Goal: Transaction & Acquisition: Purchase product/service

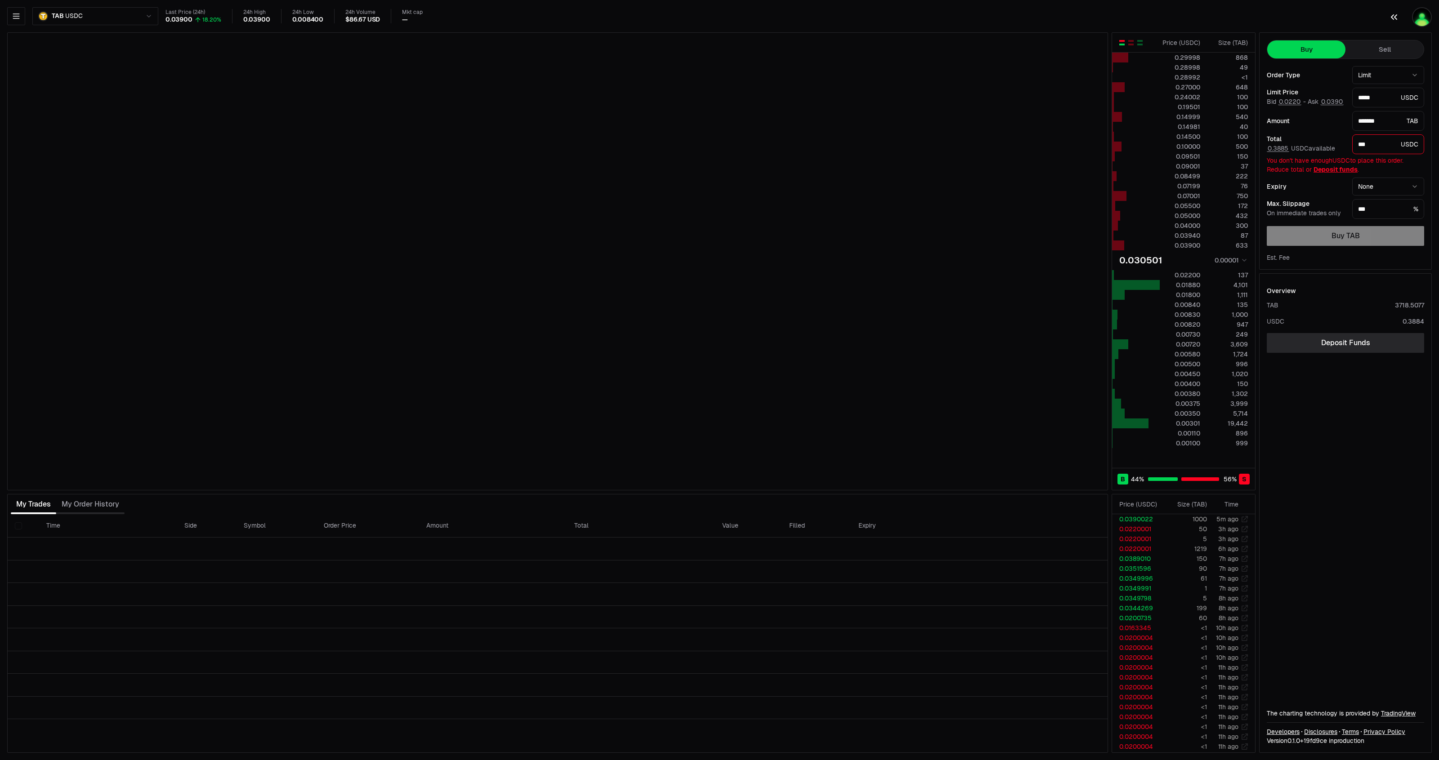
click at [1417, 21] on img "button" at bounding box center [1422, 17] width 20 height 20
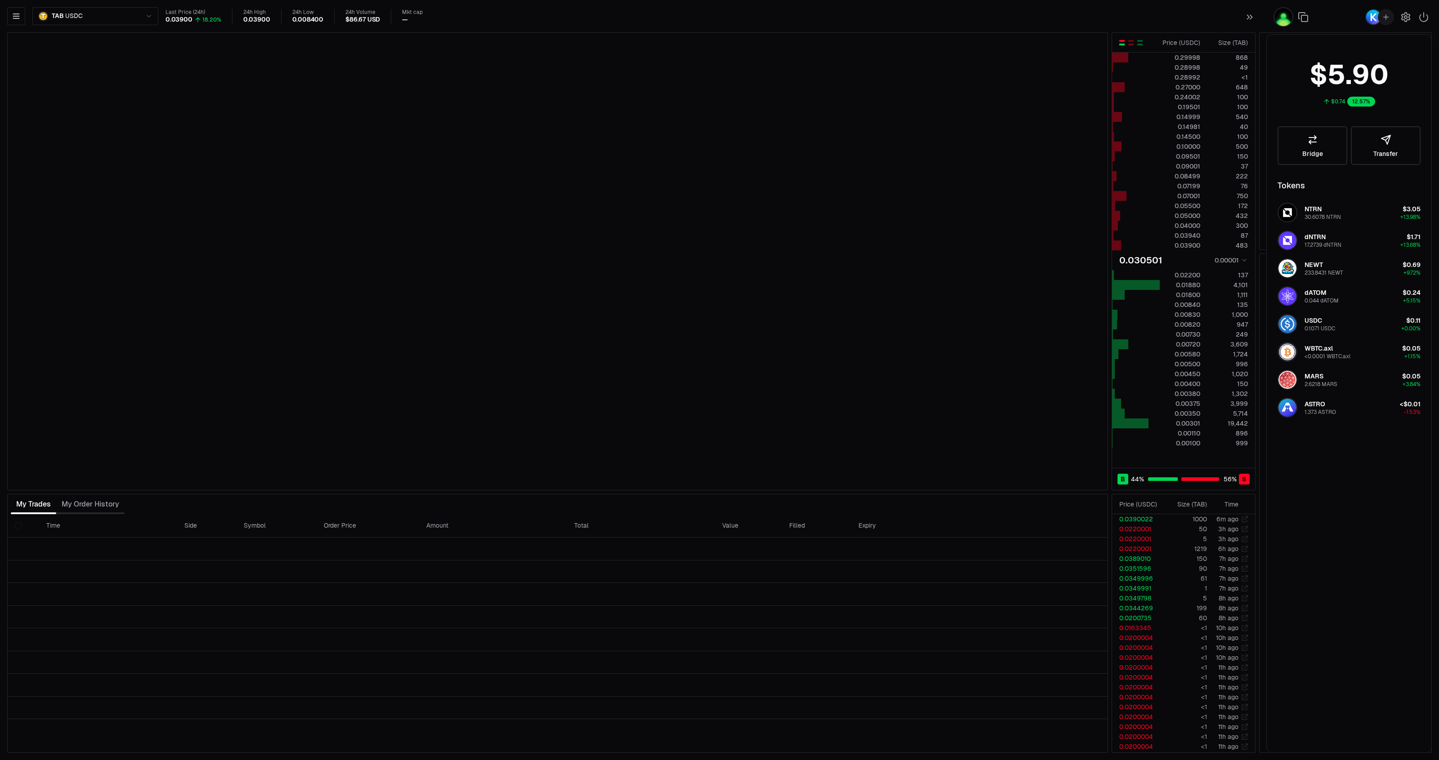
type input "*******"
click at [1269, 18] on div at bounding box center [1352, 17] width 173 height 34
click at [1276, 21] on img "button" at bounding box center [1283, 17] width 20 height 20
click at [1420, 17] on icon "button" at bounding box center [1423, 17] width 11 height 11
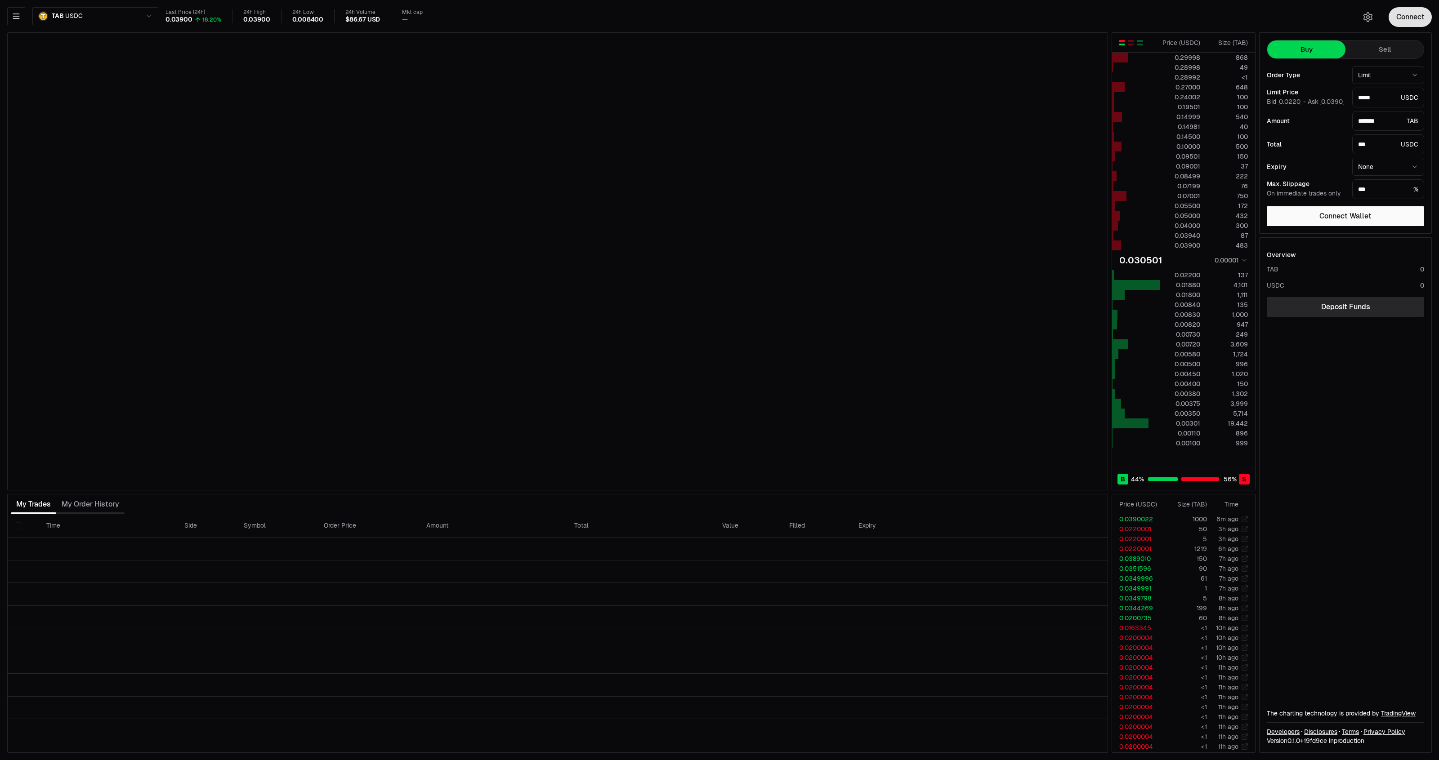
click at [1410, 13] on button "Connect" at bounding box center [1409, 17] width 43 height 20
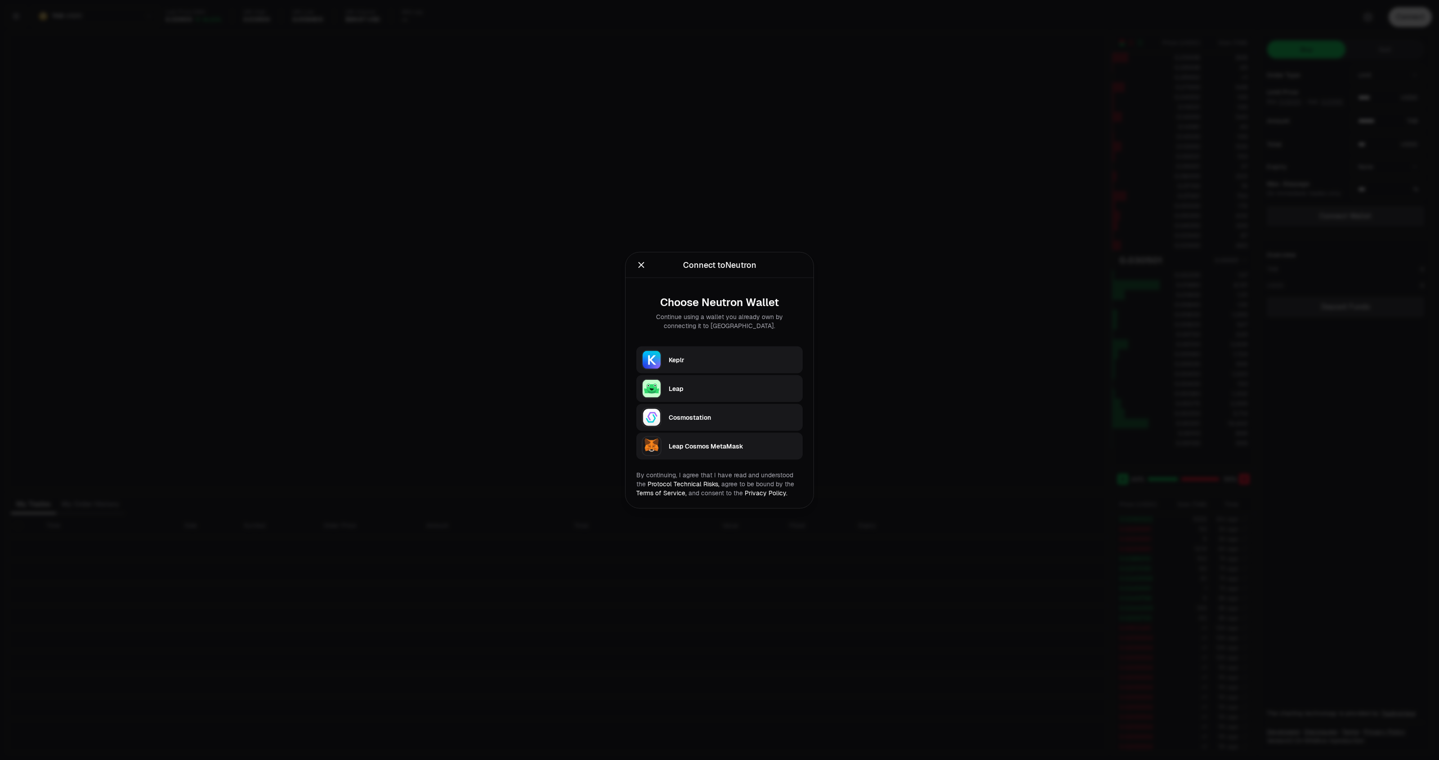
click at [758, 352] on div "Keplr" at bounding box center [735, 359] width 134 height 21
